Goal: Transaction & Acquisition: Purchase product/service

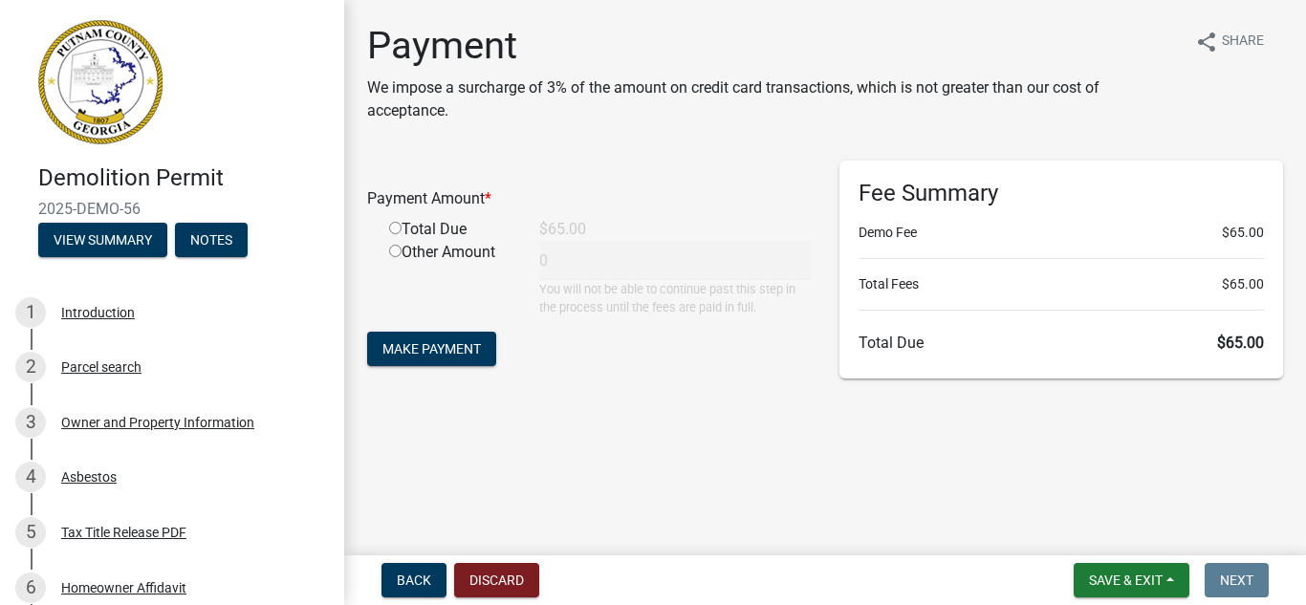
click at [391, 228] on input "radio" at bounding box center [395, 228] width 12 height 12
radio input "true"
type input "65"
click at [456, 346] on span "Make Payment" at bounding box center [431, 348] width 98 height 15
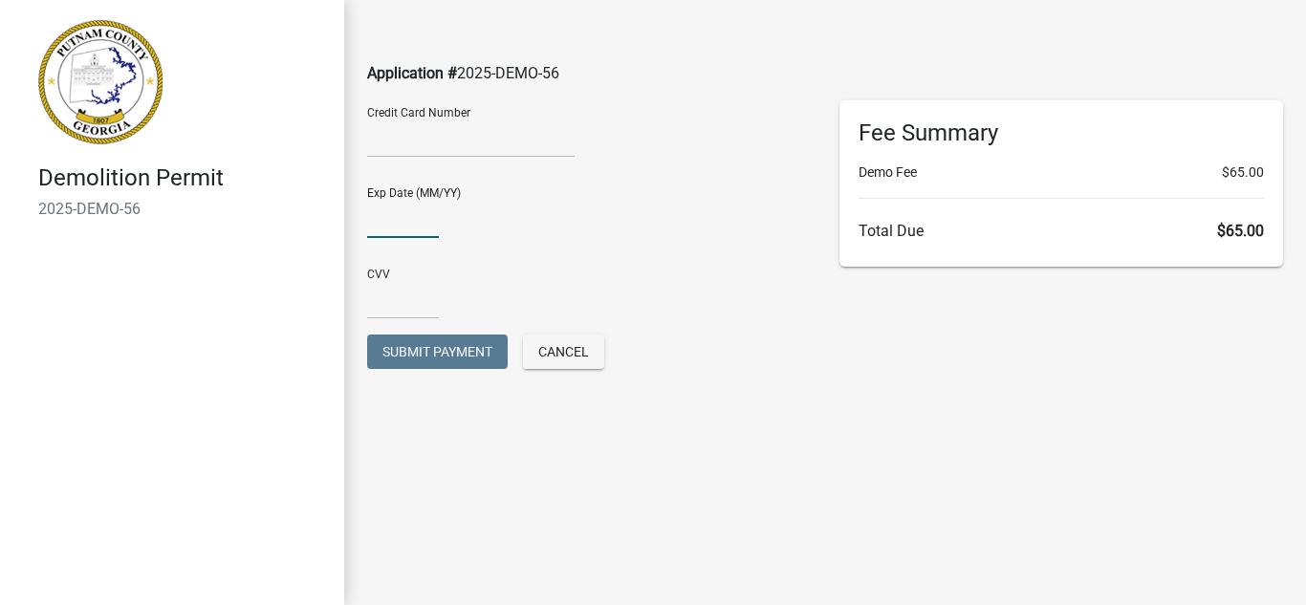
type input "11/26"
click at [383, 301] on input "text" at bounding box center [403, 299] width 72 height 39
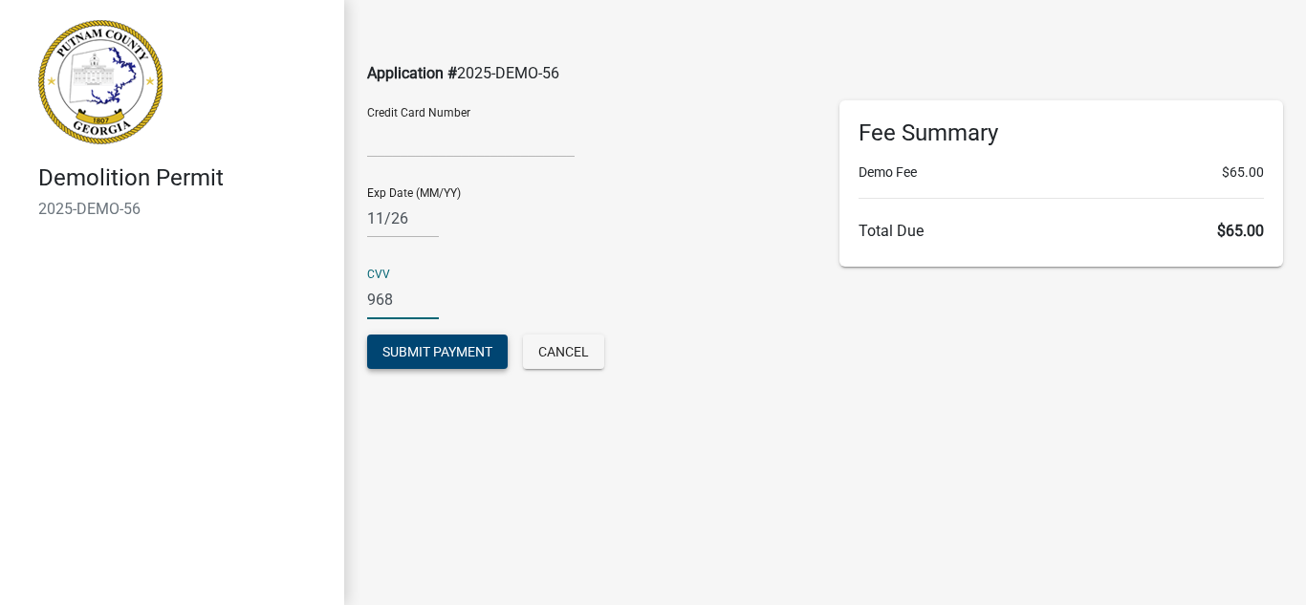
type input "968"
click at [388, 356] on span "Submit Payment" at bounding box center [437, 351] width 110 height 15
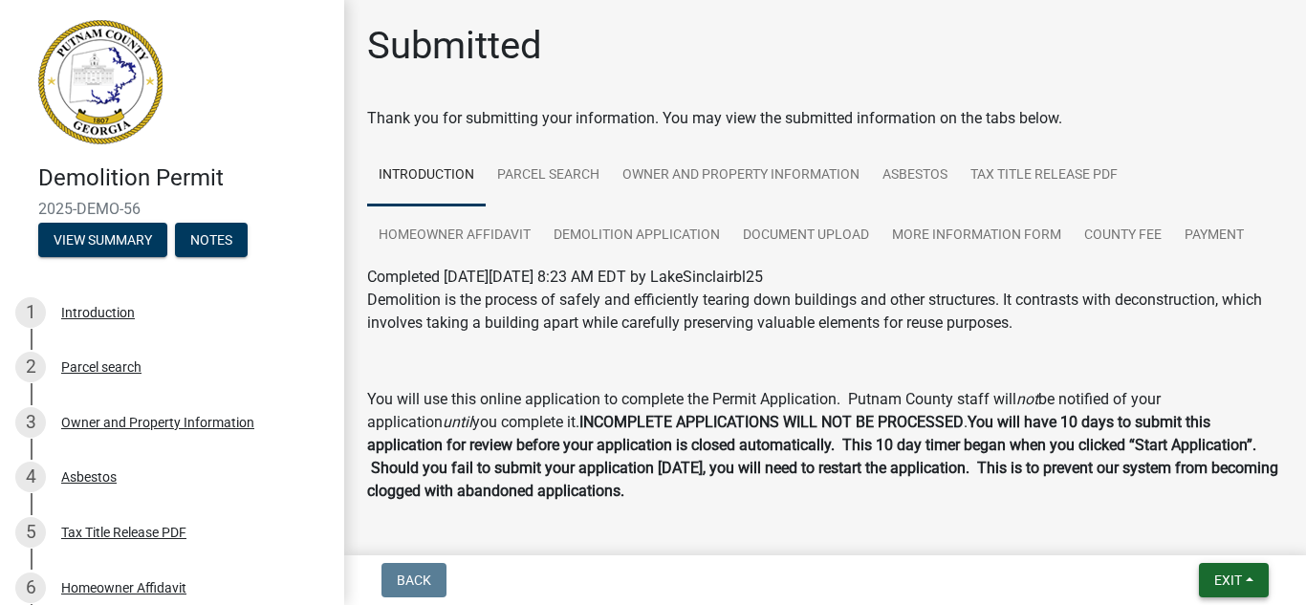
click at [1215, 585] on span "Exit" at bounding box center [1228, 580] width 28 height 15
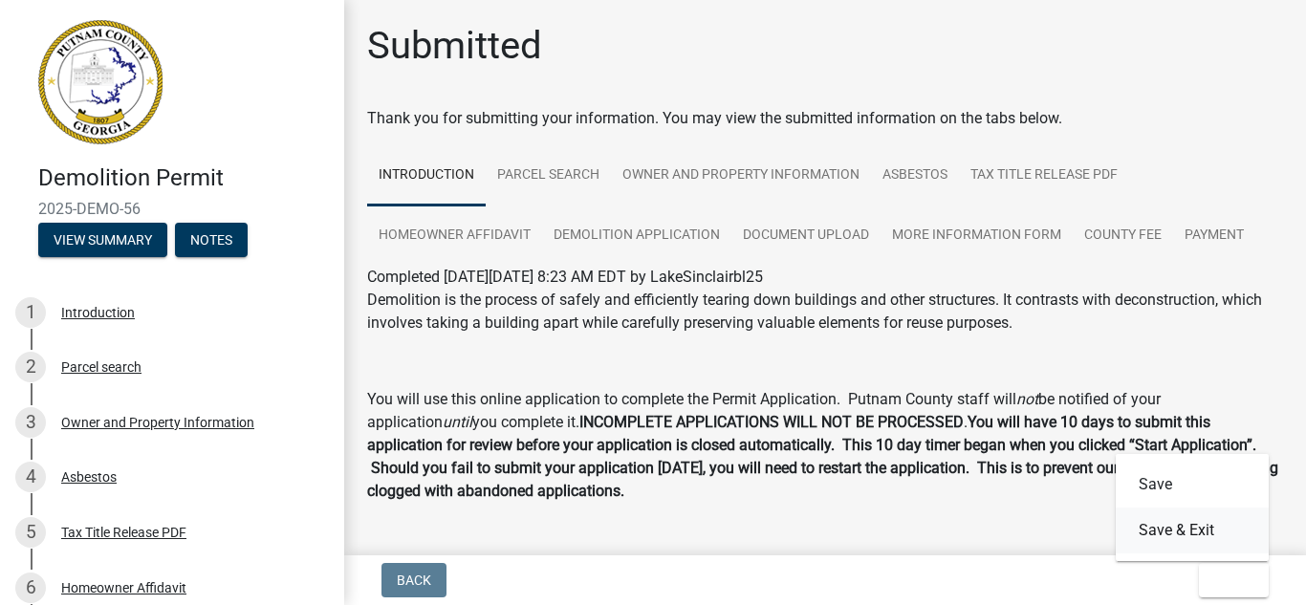
click at [1188, 520] on button "Save & Exit" at bounding box center [1191, 531] width 153 height 46
